Goal: Task Accomplishment & Management: Use online tool/utility

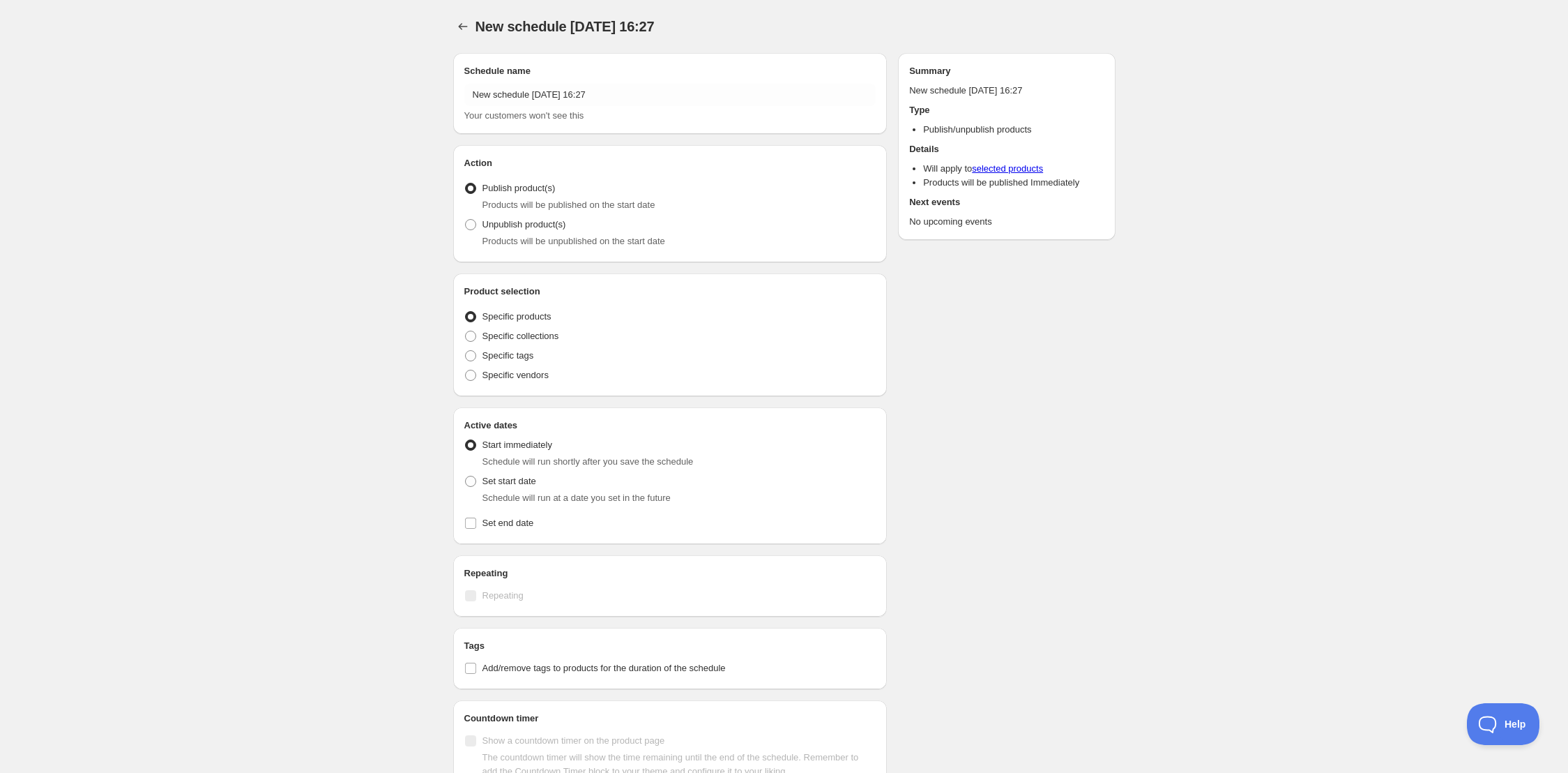
radio input "true"
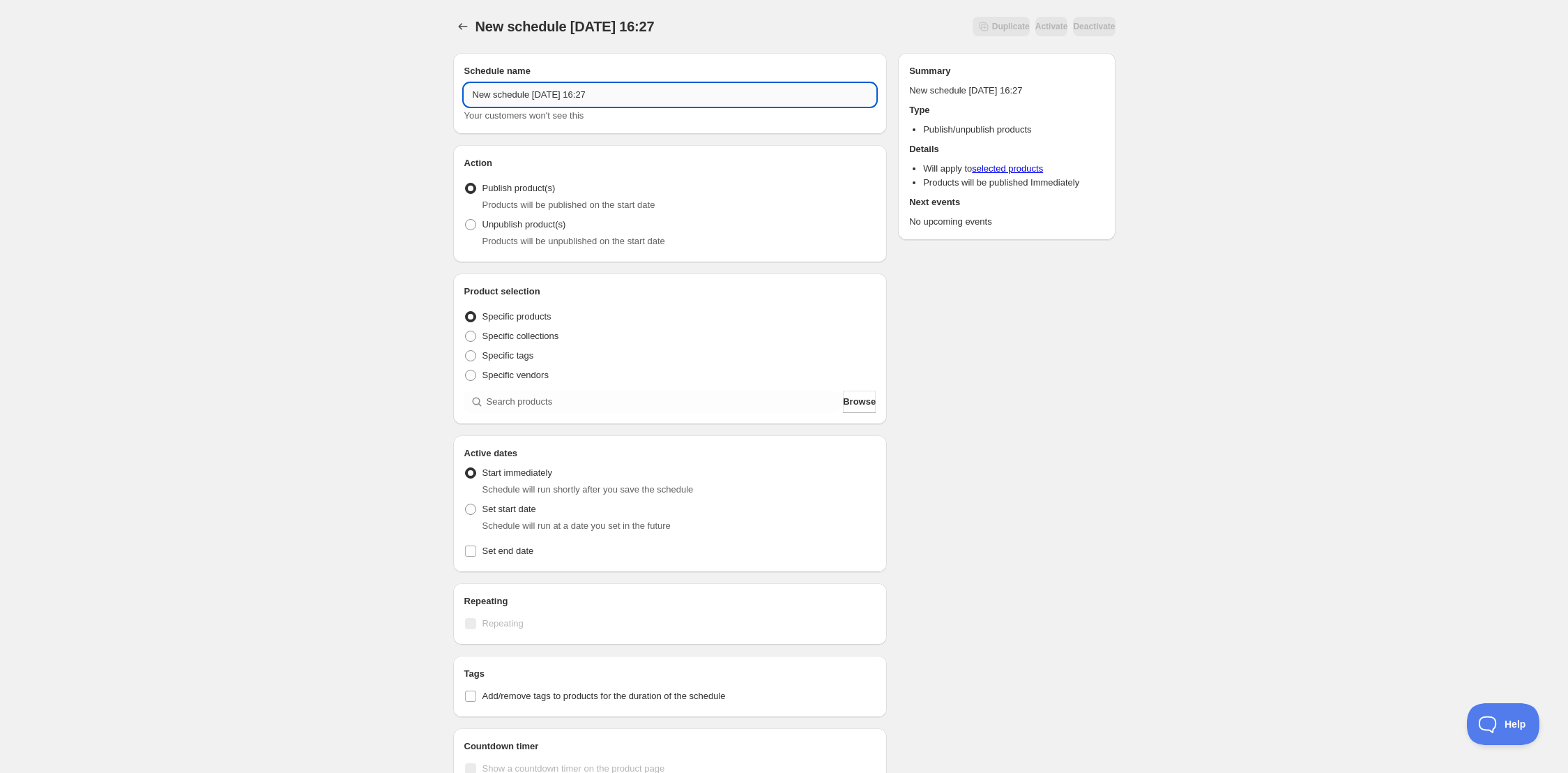
click at [594, 99] on input "New schedule [DATE] 16:27" at bounding box center [670, 95] width 412 height 22
drag, startPoint x: 385, startPoint y: 76, endPoint x: 375, endPoint y: 73, distance: 10.4
click at [372, 74] on div "New schedule [DATE] 16:27. This page is ready New schedule [DATE] 16:27 Duplica…" at bounding box center [784, 531] width 1568 height 1062
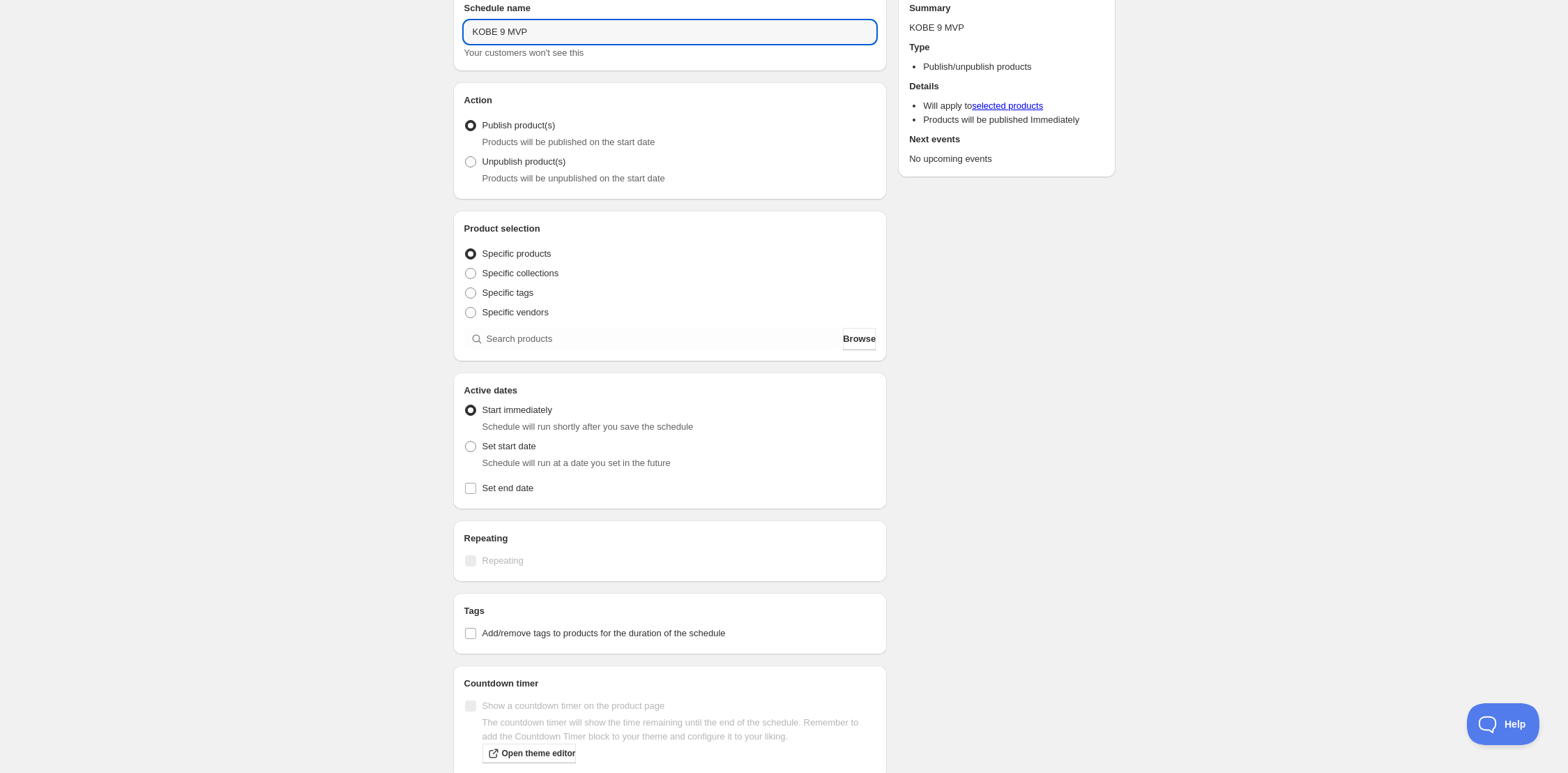
scroll to position [68, 0]
type input "KOBE 9 MVP"
click at [533, 269] on span "Specific collections" at bounding box center [521, 267] width 76 height 10
click at [466, 263] on input "Specific collections" at bounding box center [465, 262] width 1 height 1
radio input "true"
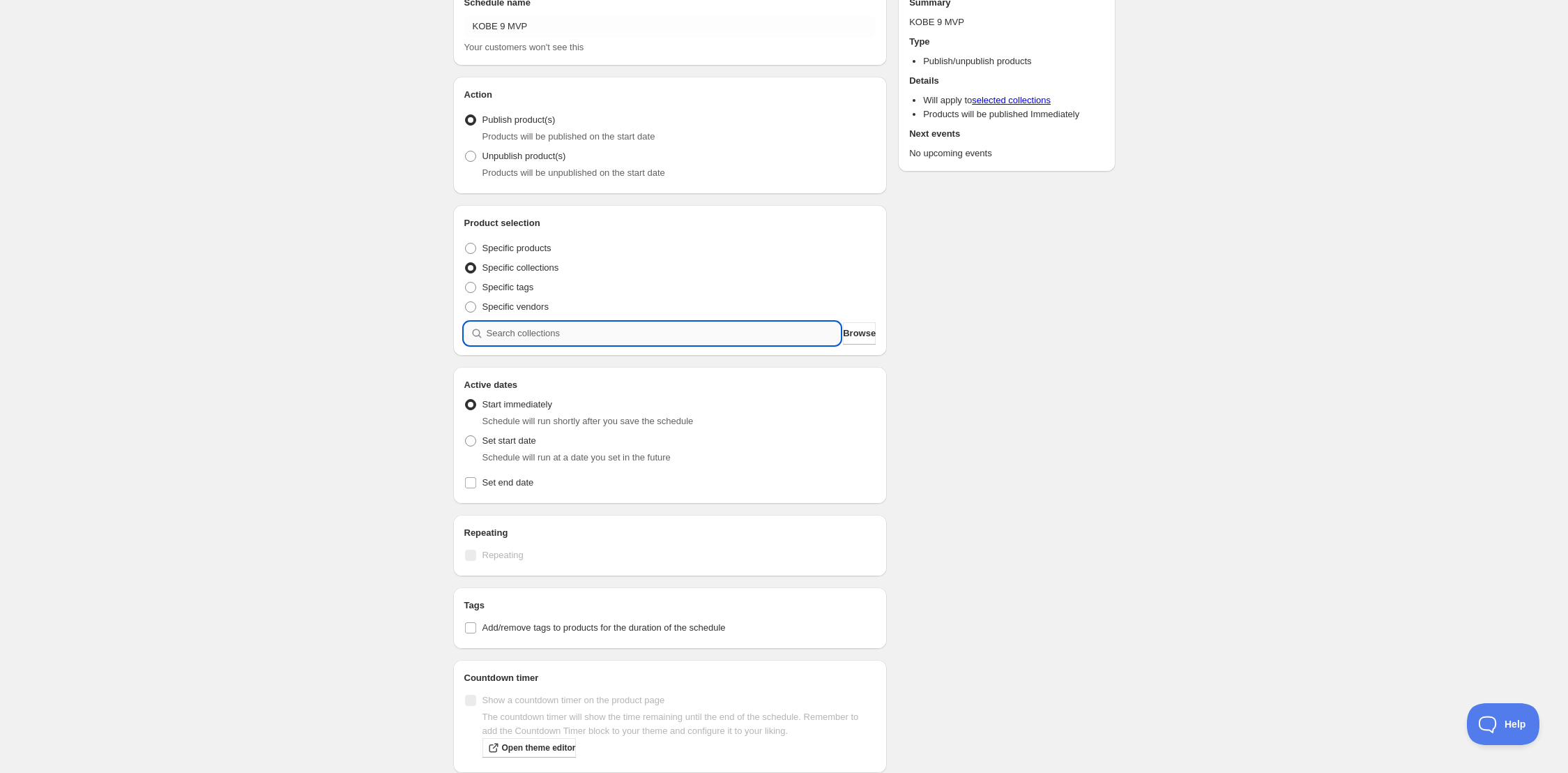
click at [557, 332] on input "search" at bounding box center [663, 333] width 354 height 22
type input "K"
type input "O"
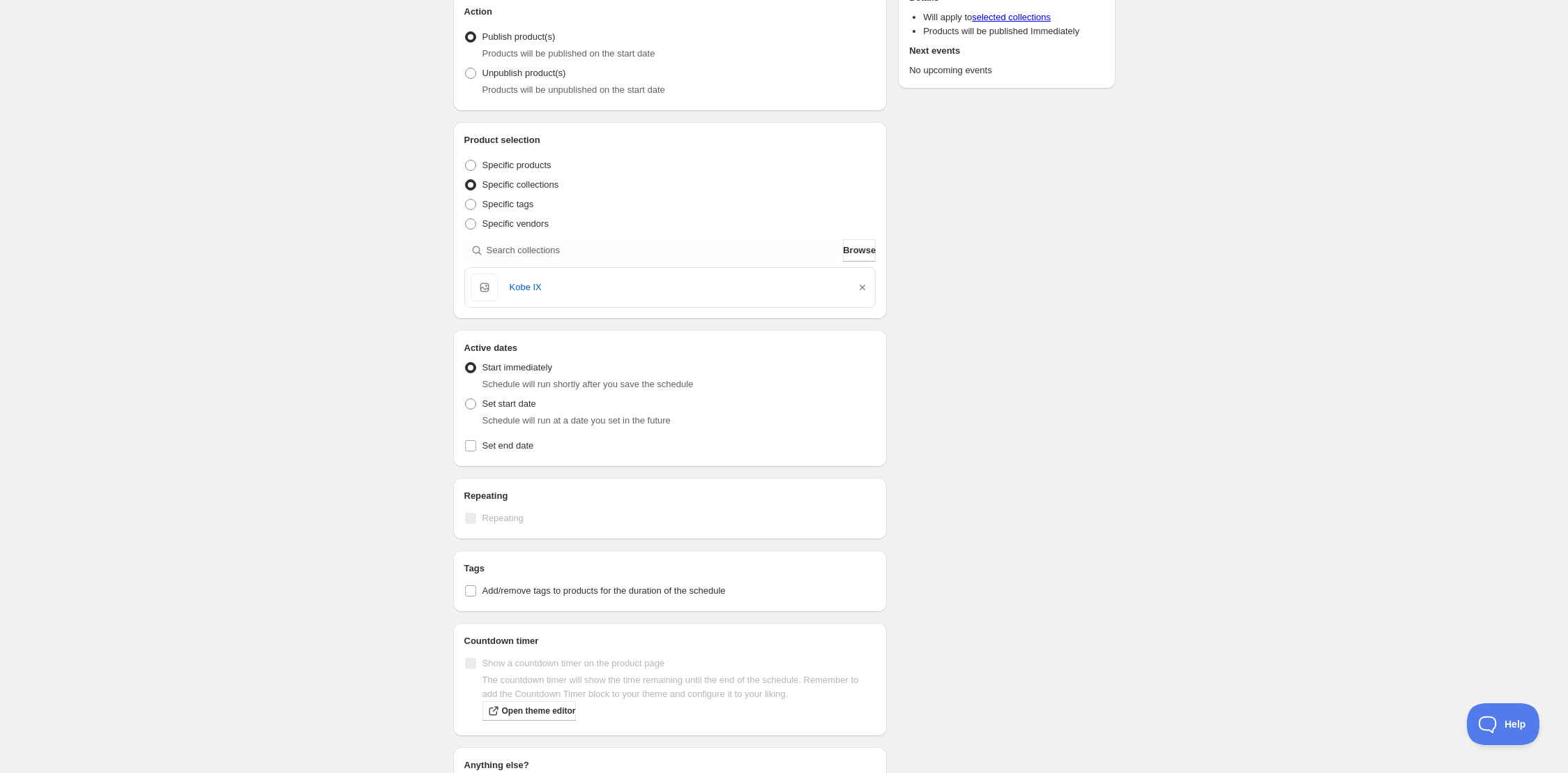
scroll to position [153, 0]
click at [519, 403] on span "Set start date" at bounding box center [510, 401] width 54 height 10
click at [466, 397] on input "Set start date" at bounding box center [465, 396] width 1 height 1
radio input "true"
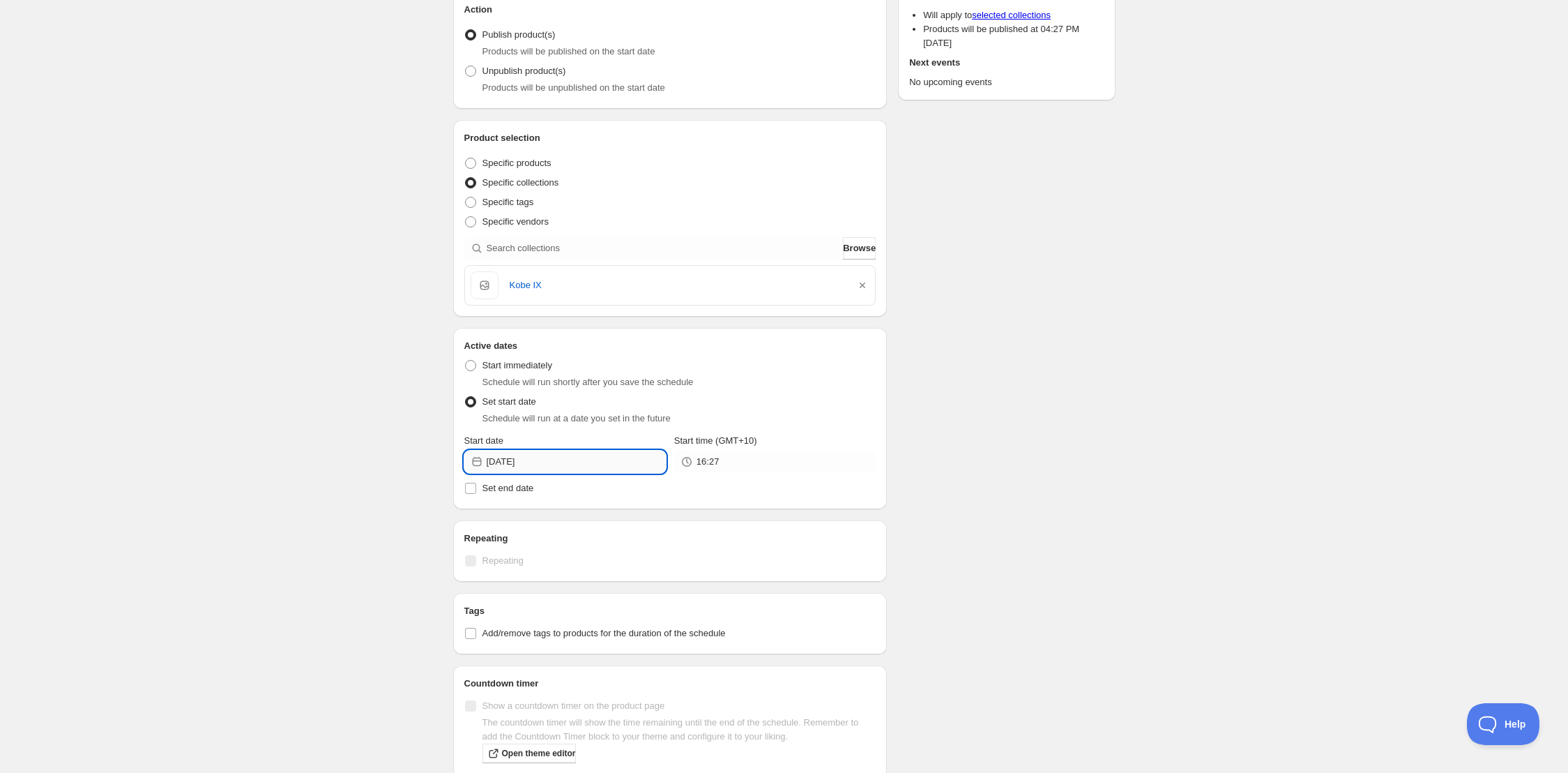
click at [539, 457] on input "[DATE]" at bounding box center [576, 461] width 179 height 22
click at [591, 625] on span "28" at bounding box center [591, 626] width 15 height 11
type input "[DATE]"
click at [743, 463] on input "16:27" at bounding box center [786, 461] width 179 height 22
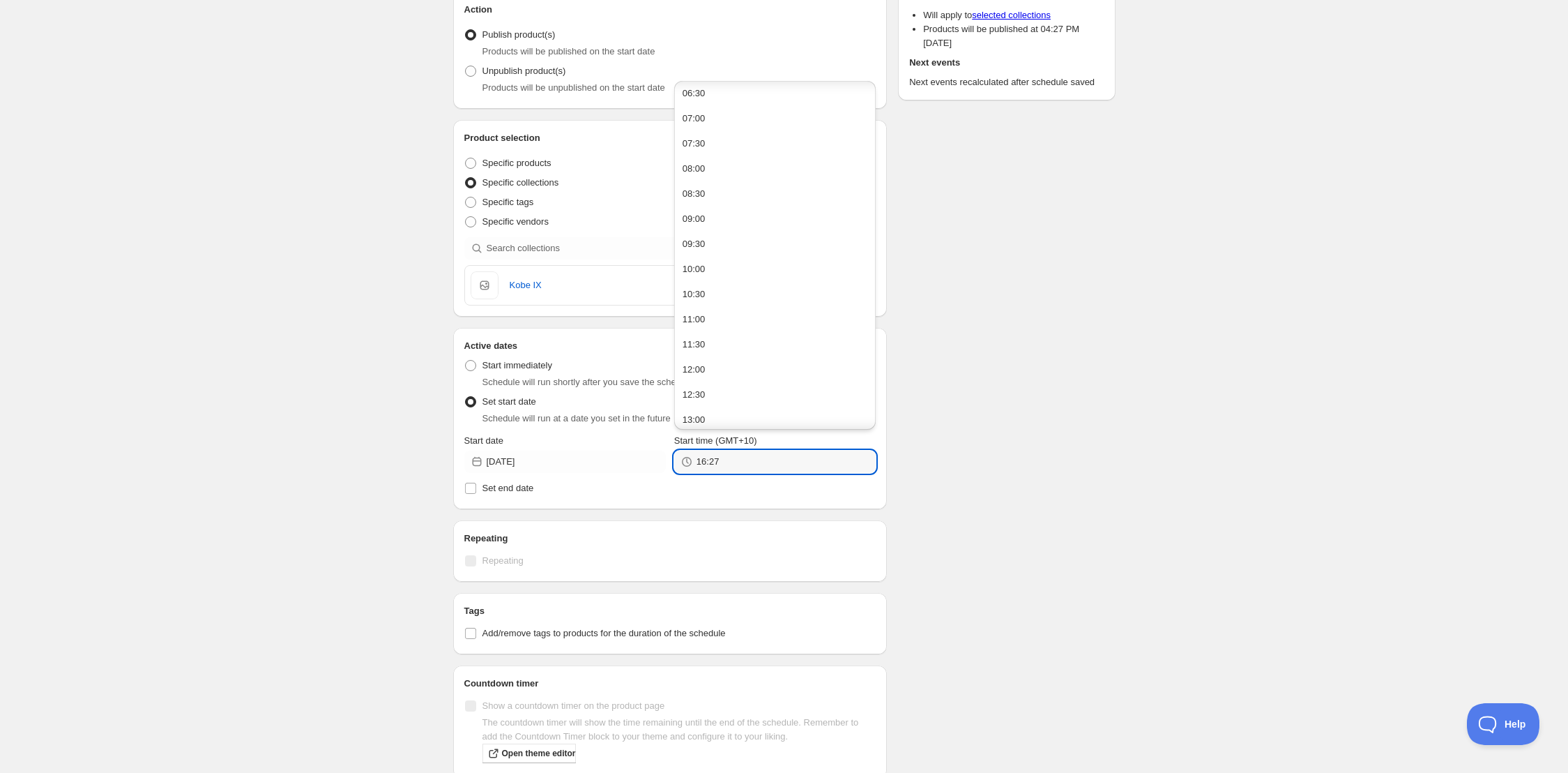
scroll to position [358, 0]
click at [737, 233] on button "10:00" at bounding box center [775, 241] width 193 height 22
type input "10:00"
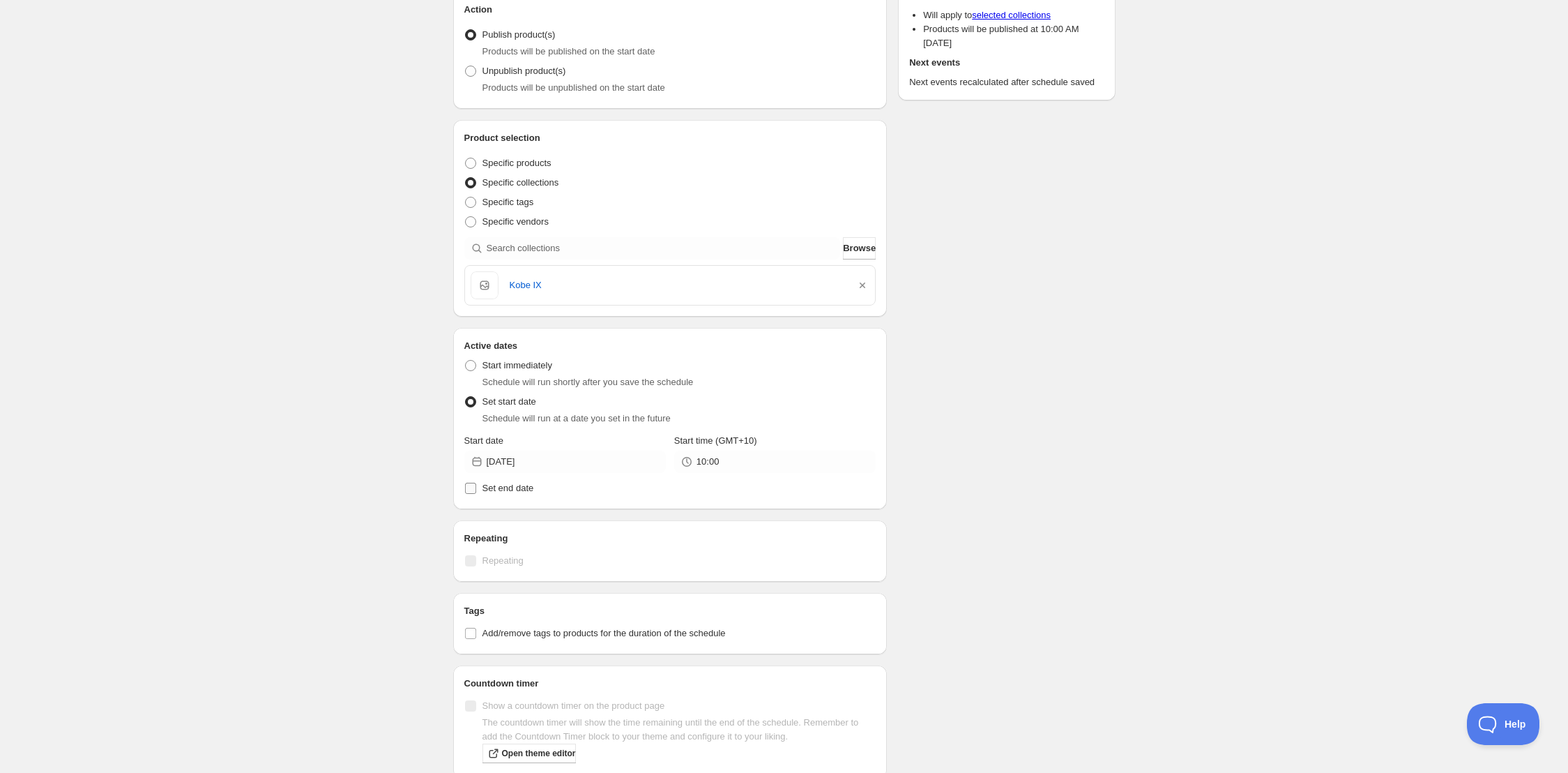
click at [507, 483] on span "Set end date" at bounding box center [508, 487] width 51 height 10
click at [476, 483] on input "Set end date" at bounding box center [471, 488] width 11 height 11
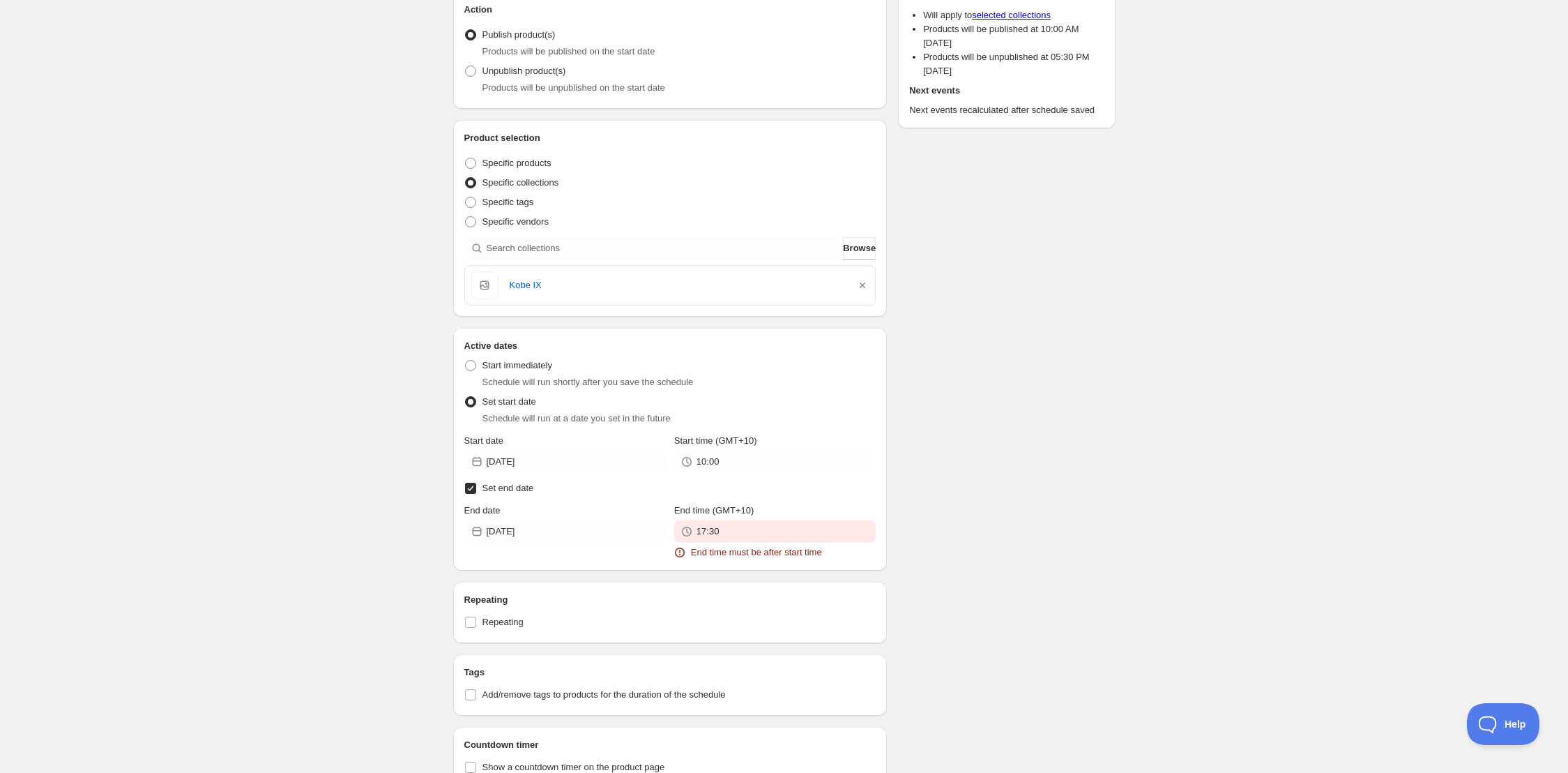
click at [508, 489] on span "Set end date" at bounding box center [508, 487] width 51 height 10
click at [476, 489] on input "Set end date" at bounding box center [471, 488] width 11 height 11
checkbox input "false"
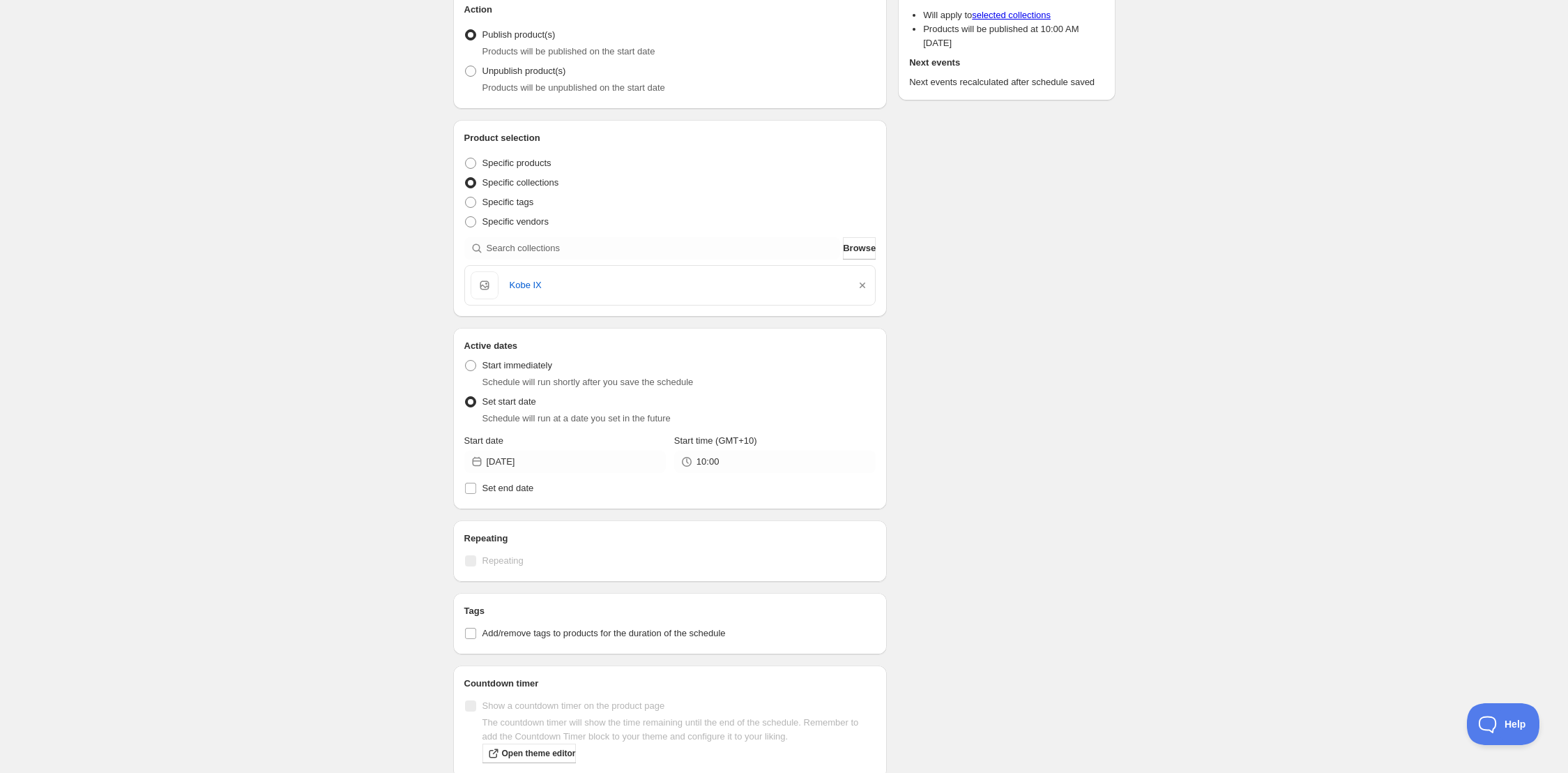
click at [380, 452] on div "KOBE 9 MVP. This page is ready KOBE 9 MVP Duplicate Activate Deactivate More ac…" at bounding box center [784, 423] width 1568 height 1153
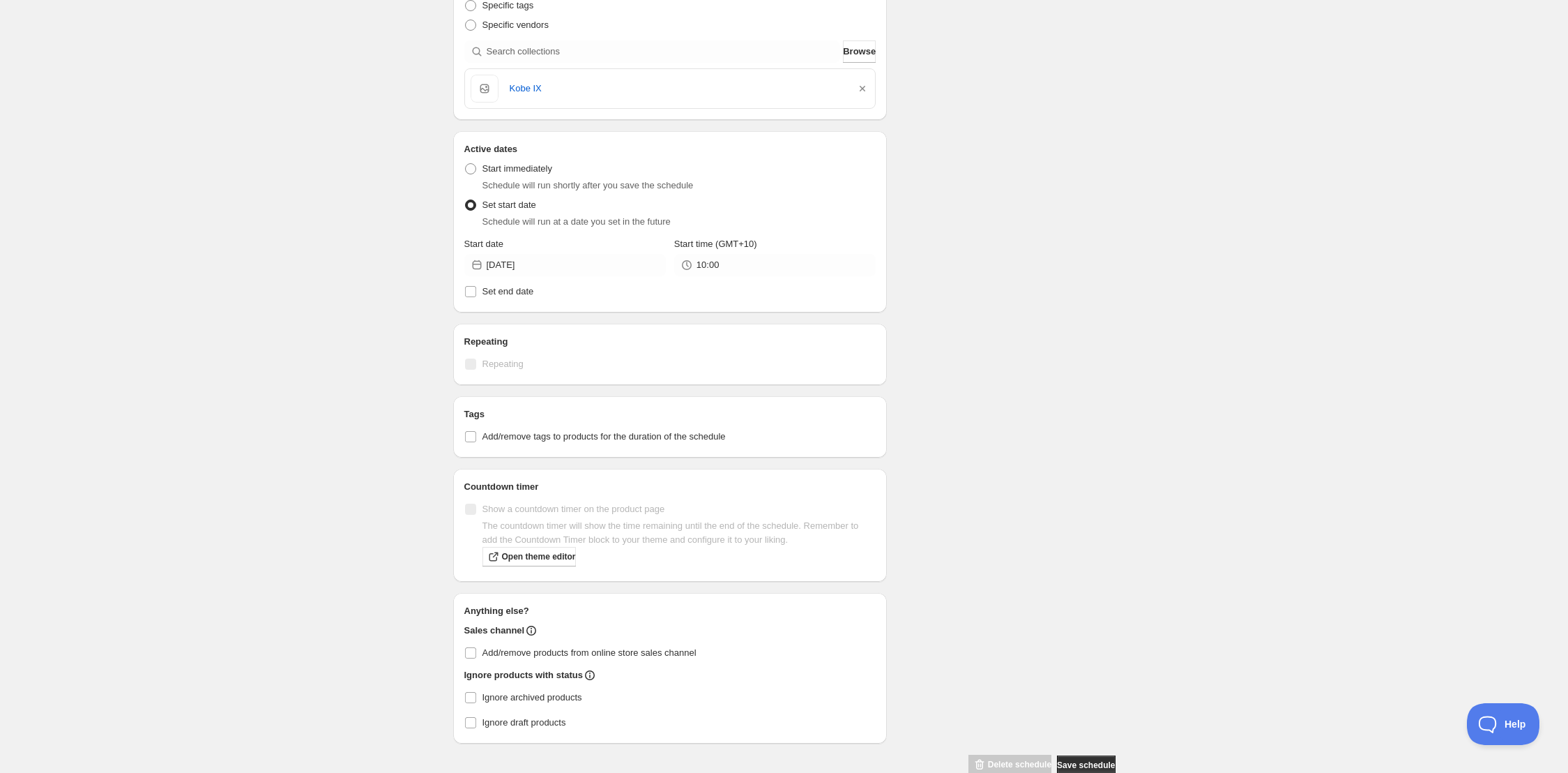
scroll to position [378, 0]
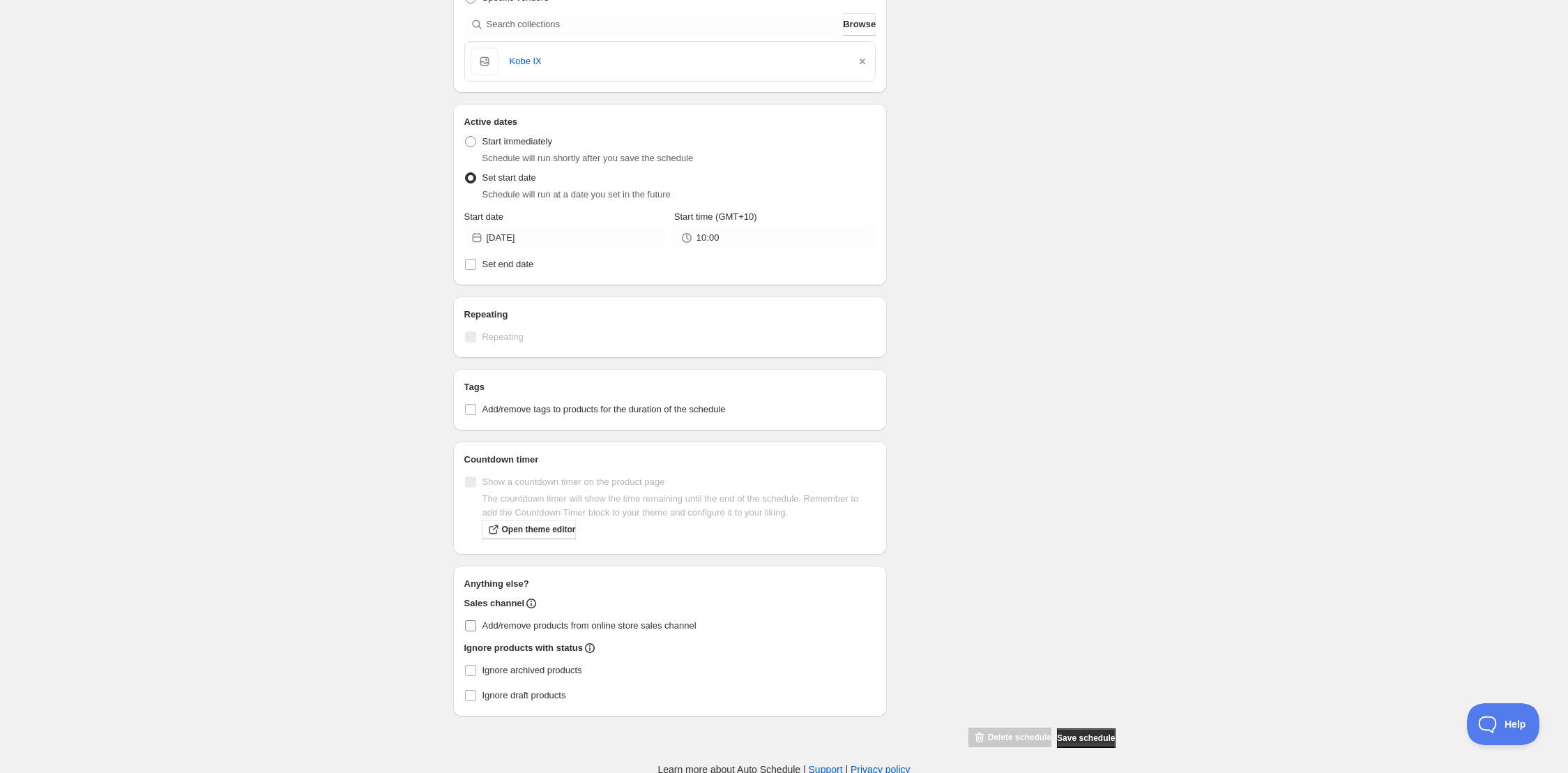
click at [529, 624] on span "Add/remove products from online store sales channel" at bounding box center [590, 624] width 214 height 10
click at [476, 624] on input "Add/remove products from online store sales channel" at bounding box center [471, 625] width 11 height 11
checkbox input "true"
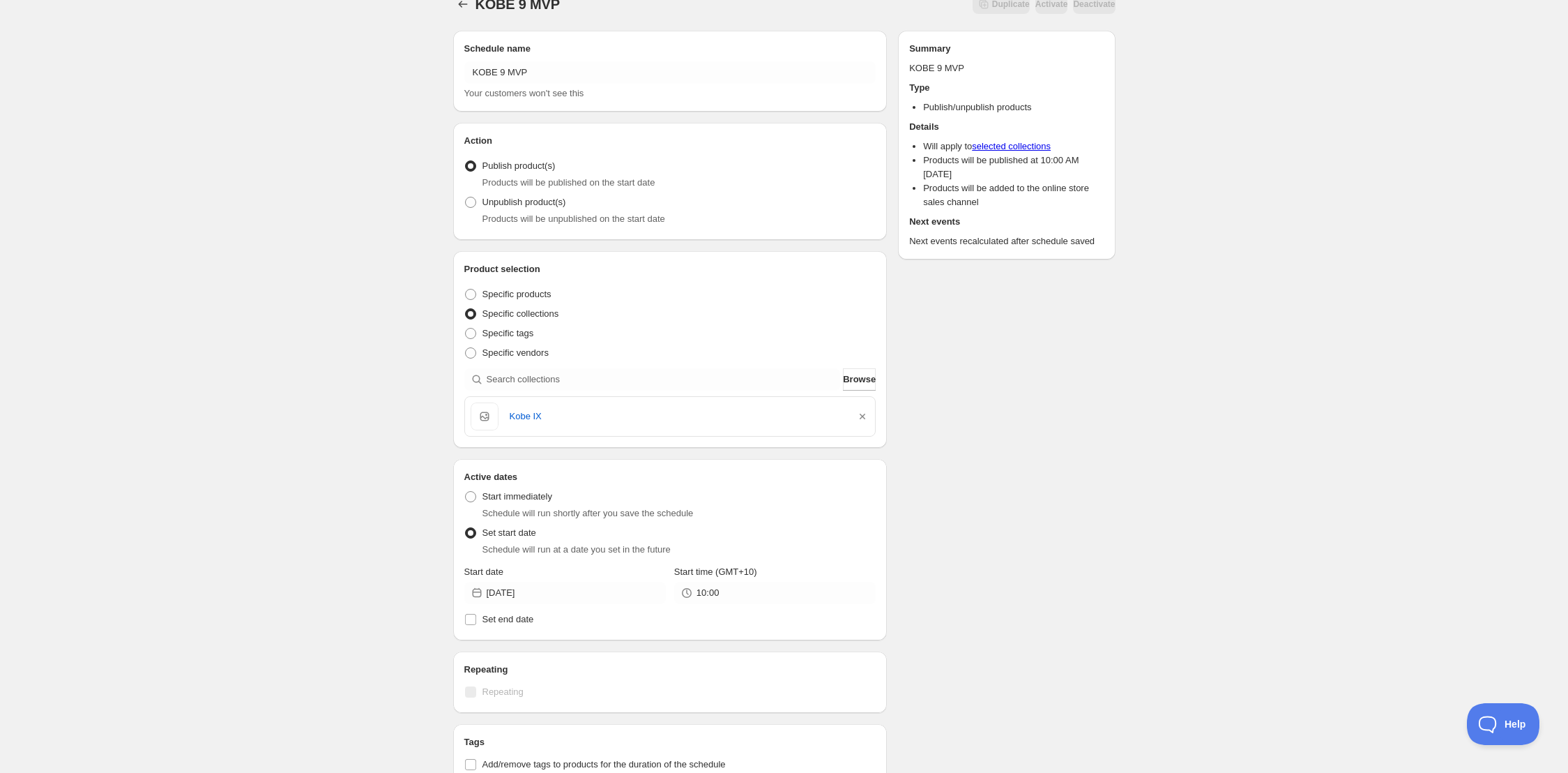
scroll to position [0, 0]
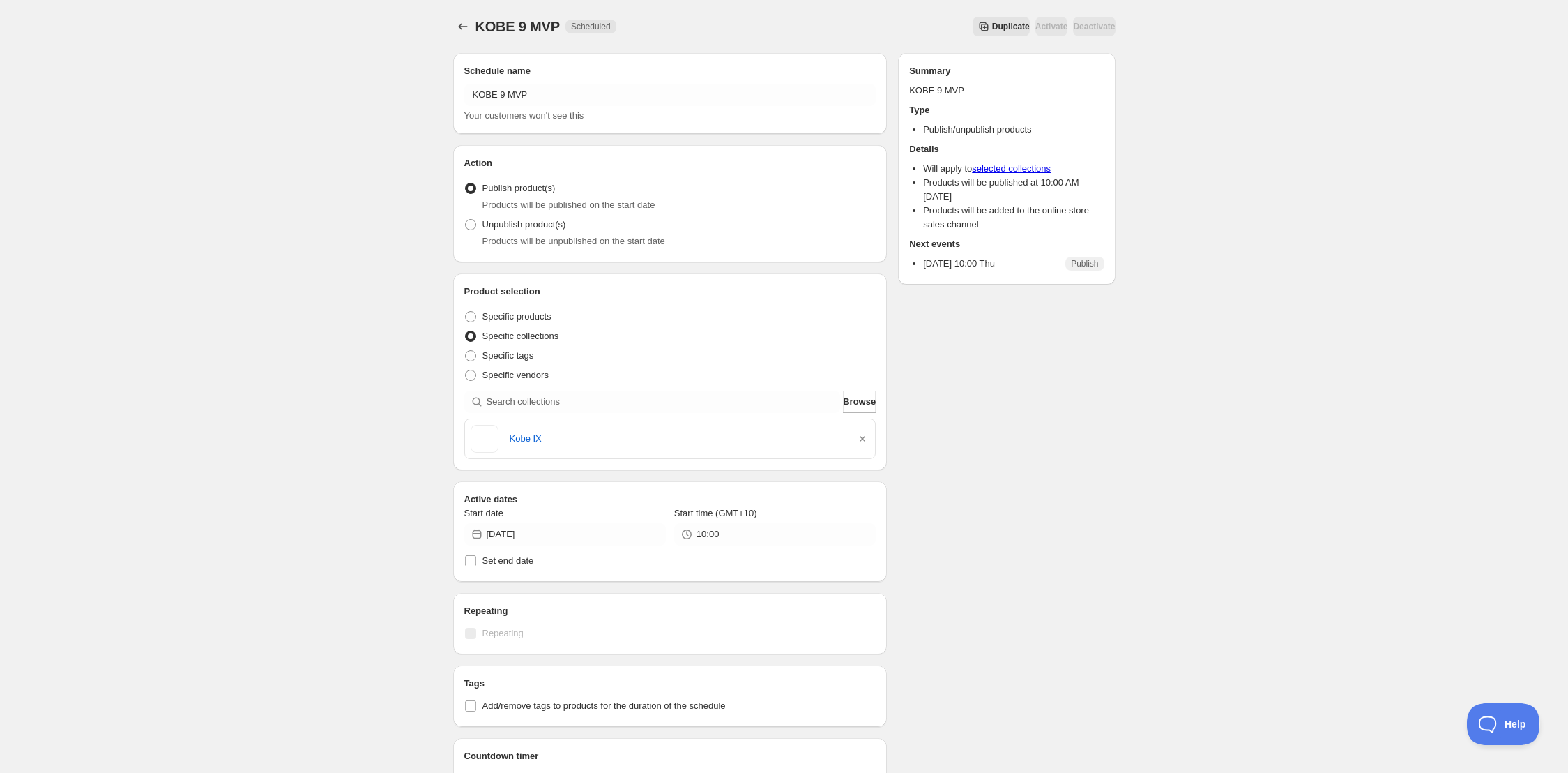
click at [308, 44] on div "KOBE 9 MVP. This page is ready KOBE 9 MVP Scheduled Duplicate Activate Deactiva…" at bounding box center [784, 536] width 1568 height 1073
drag, startPoint x: 633, startPoint y: 20, endPoint x: 365, endPoint y: 9, distance: 268.2
click at [364, 9] on div "KOBE 9 MVP. This page is ready KOBE 9 MVP Scheduled Duplicate Activate Deactiva…" at bounding box center [784, 536] width 1568 height 1073
click at [557, 25] on div "KOBE 9 MVP Scheduled" at bounding box center [545, 26] width 140 height 20
drag, startPoint x: 432, startPoint y: 1, endPoint x: 612, endPoint y: 79, distance: 196.2
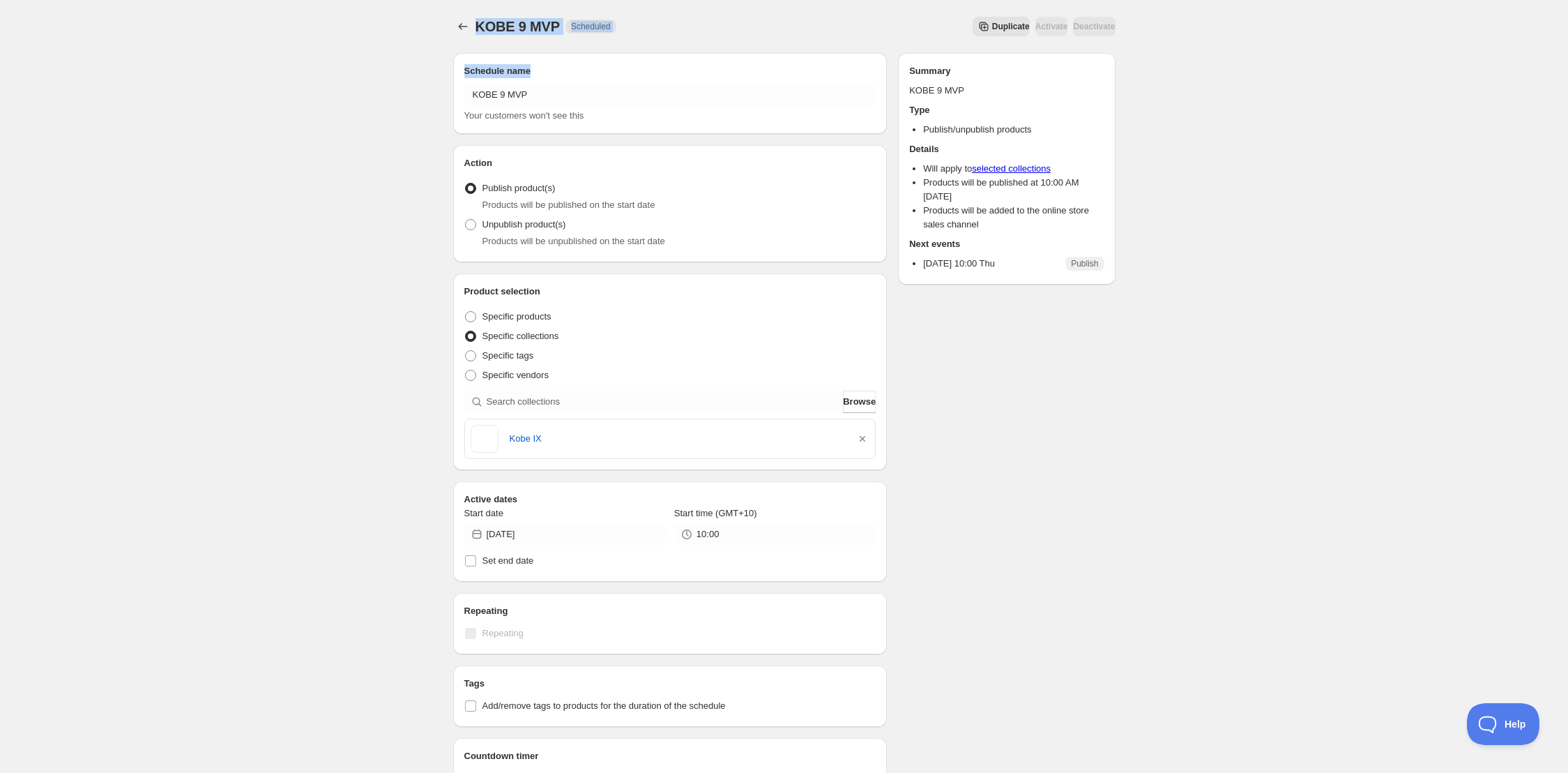
click at [612, 79] on div "KOBE 9 MVP. This page is ready KOBE 9 MVP Scheduled Duplicate Activate Deactiva…" at bounding box center [784, 536] width 1568 height 1073
click at [591, 54] on div "Schedule name [PERSON_NAME] 9 MVP Your customers won't see this" at bounding box center [670, 93] width 434 height 81
click at [461, 30] on icon "Schedules" at bounding box center [462, 26] width 14 height 14
